Goal: Find specific page/section: Find specific page/section

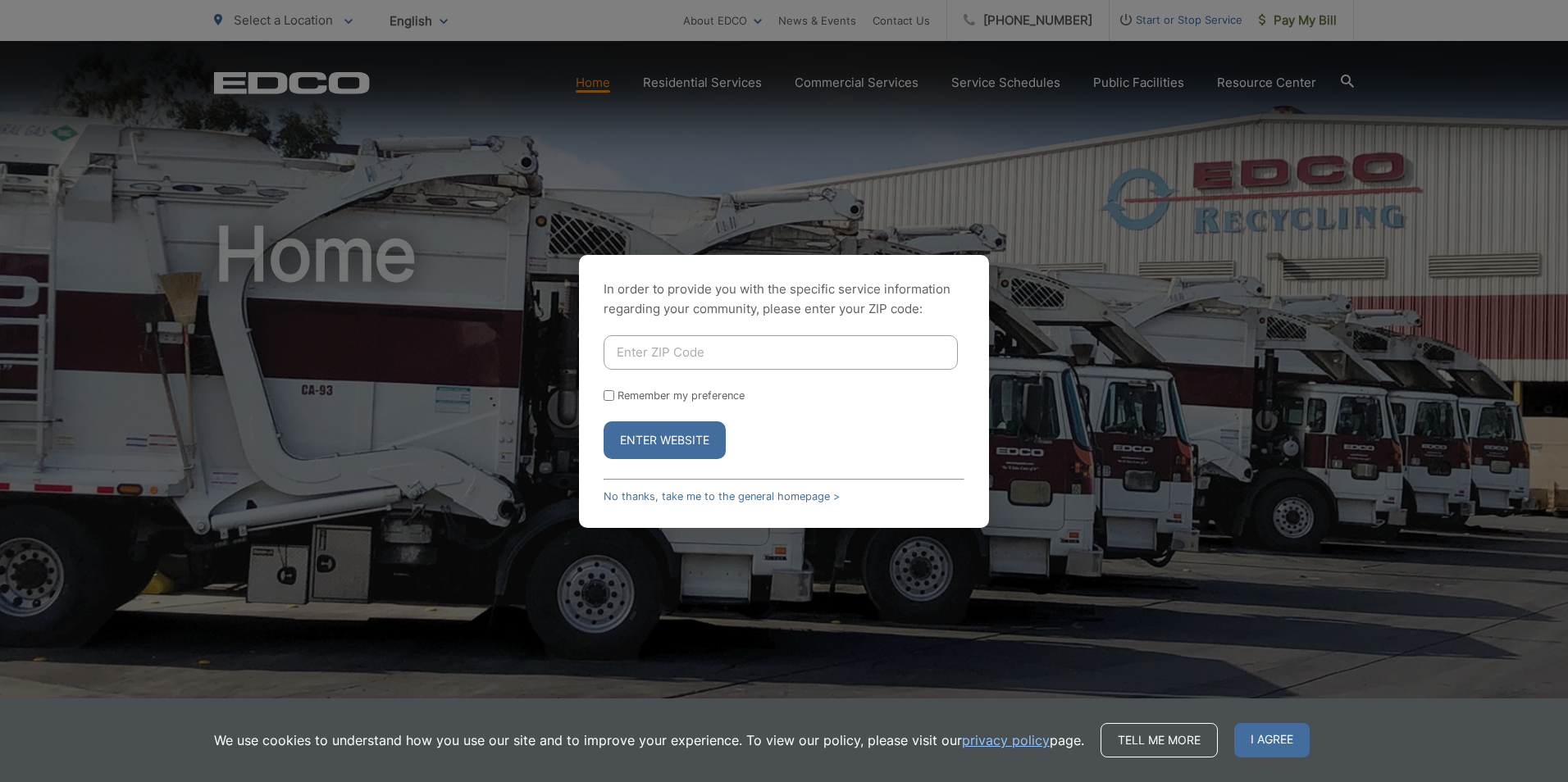
click at [703, 368] on input "Enter ZIP Code" at bounding box center [780, 352] width 355 height 34
type input "90802"
click at [929, 418] on form "90802 Remember my preference Enter Website" at bounding box center [784, 397] width 361 height 123
click at [602, 395] on div "In order to provide you with the specific service information regarding your co…" at bounding box center [783, 391] width 410 height 273
click at [613, 393] on input "Remember my preference" at bounding box center [609, 396] width 11 height 11
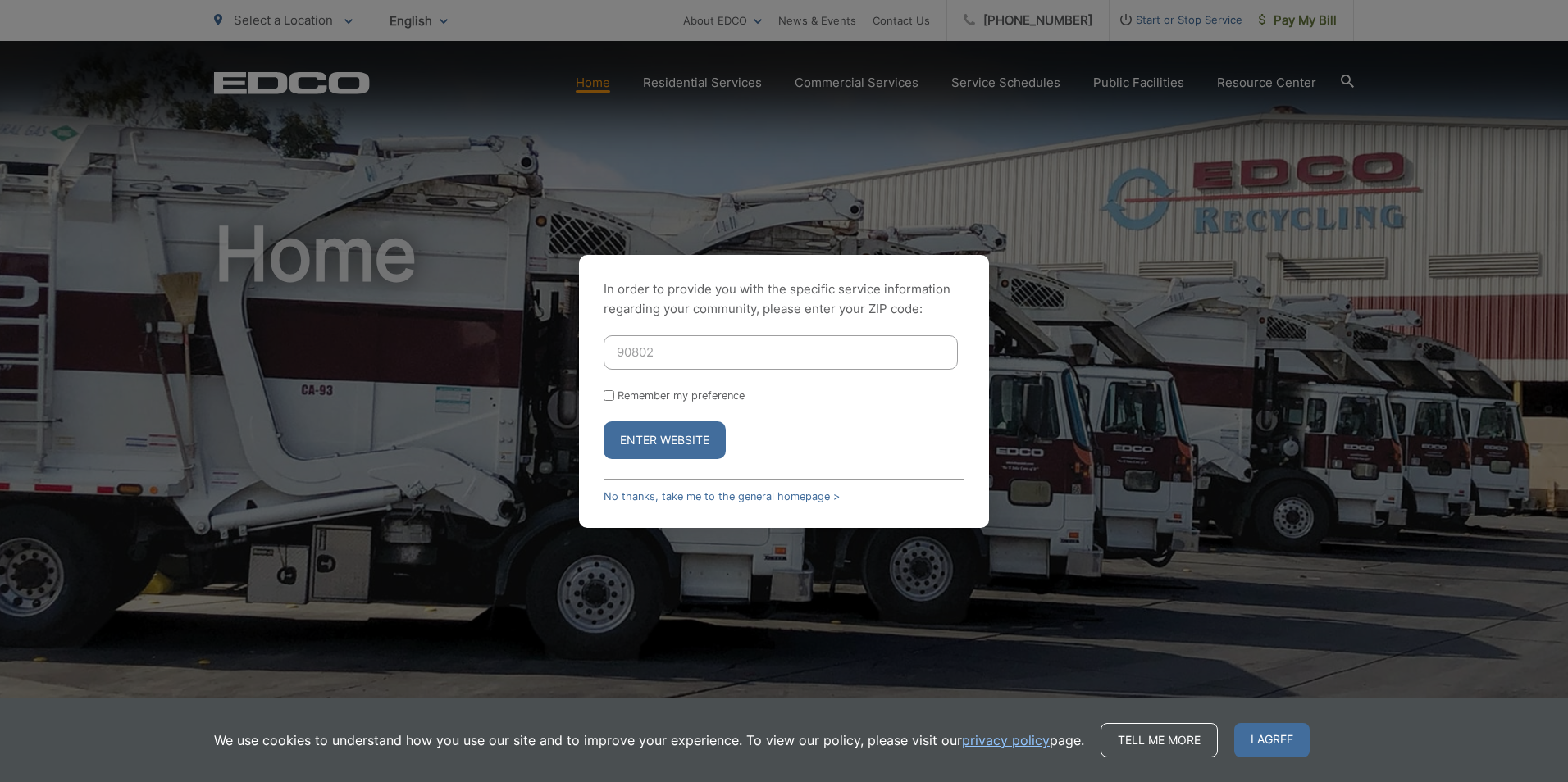
checkbox input "true"
click at [655, 445] on button "Enter Website" at bounding box center [664, 440] width 123 height 38
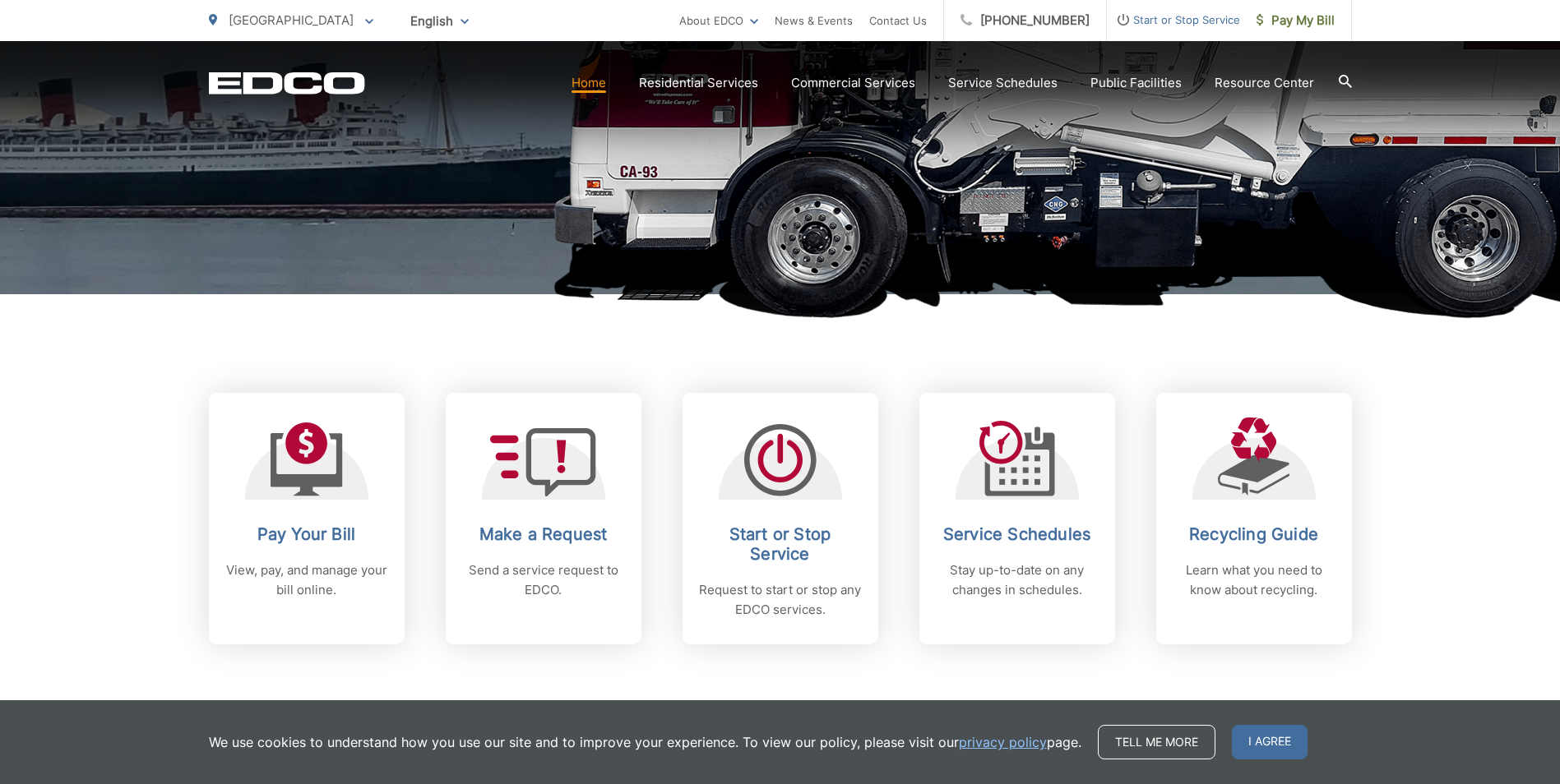
scroll to position [657, 0]
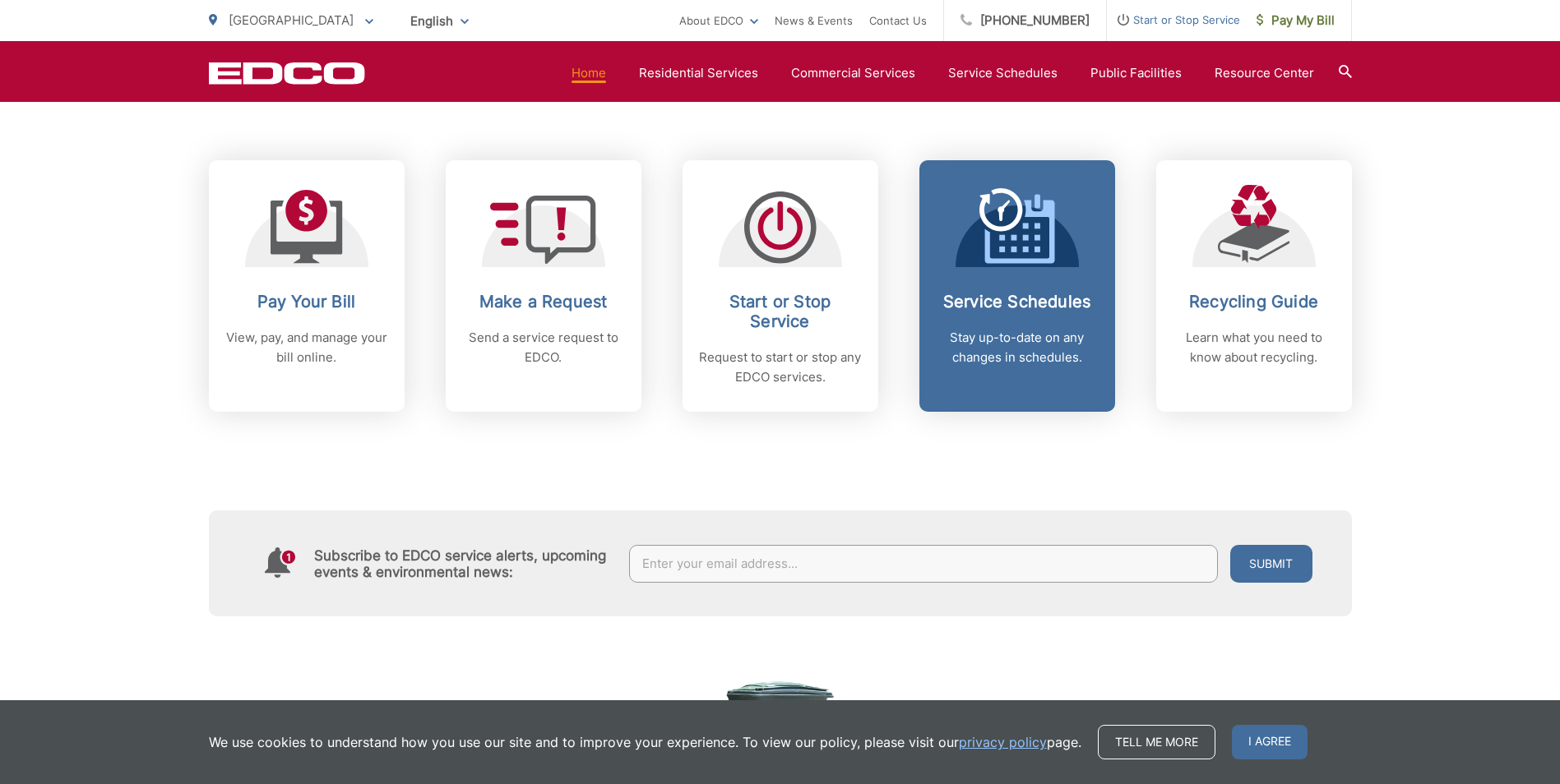
click at [972, 308] on h2 "Service Schedules" at bounding box center [1017, 301] width 163 height 19
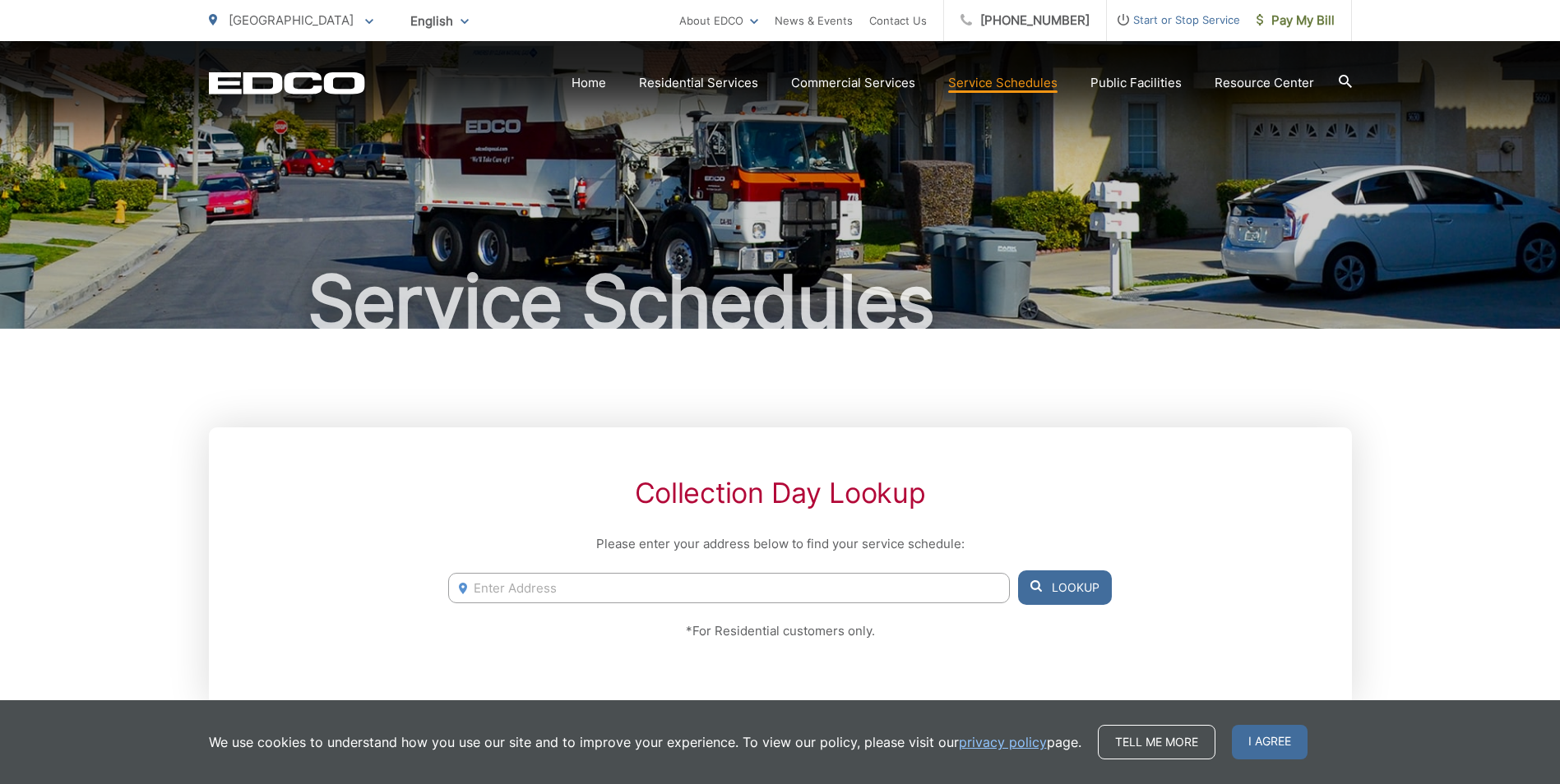
click at [572, 602] on input "Enter Address" at bounding box center [728, 587] width 561 height 30
type input "245 W Broadway"
